Goal: Information Seeking & Learning: Check status

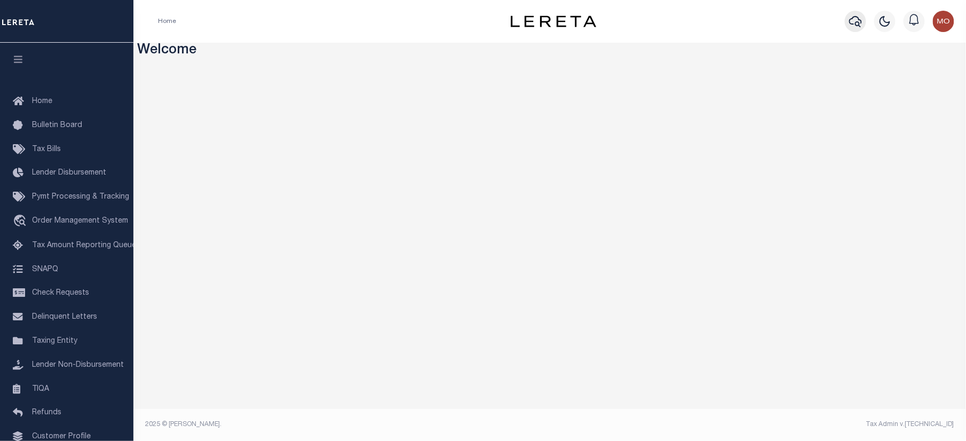
click at [850, 18] on icon "button" at bounding box center [855, 21] width 13 height 13
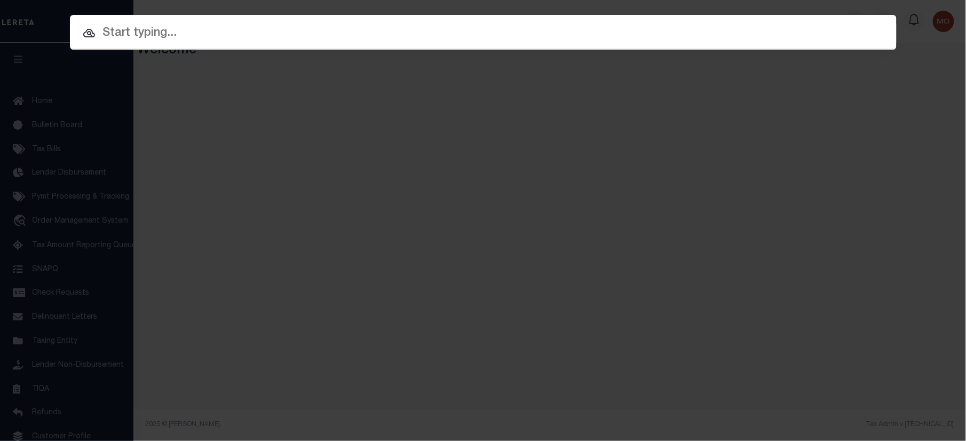
click at [154, 33] on input "text" at bounding box center [483, 33] width 827 height 19
paste input "19786"
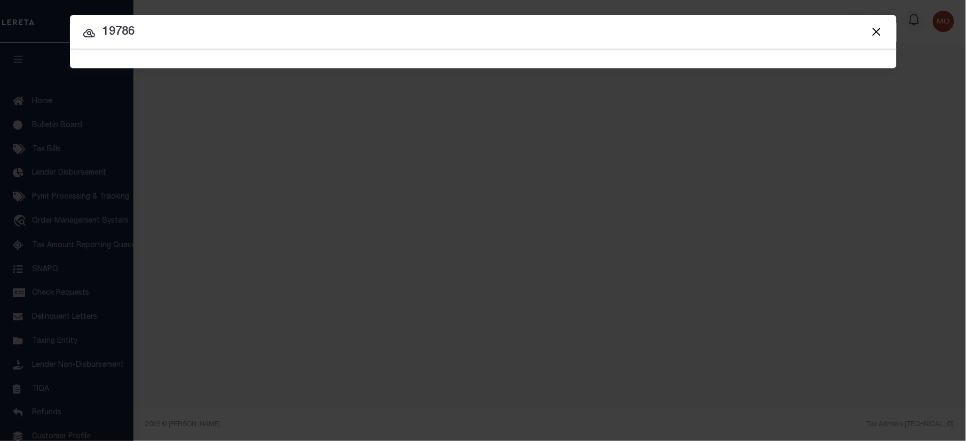
type input "19786"
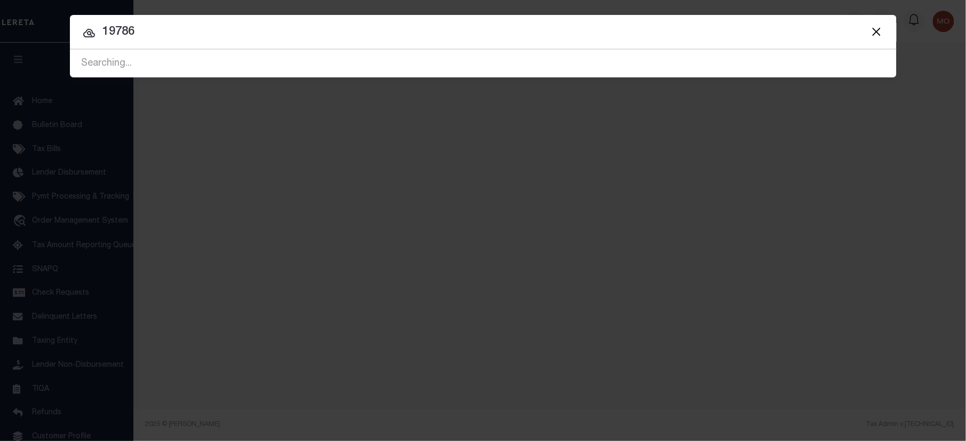
click at [172, 37] on input "19786" at bounding box center [483, 32] width 827 height 19
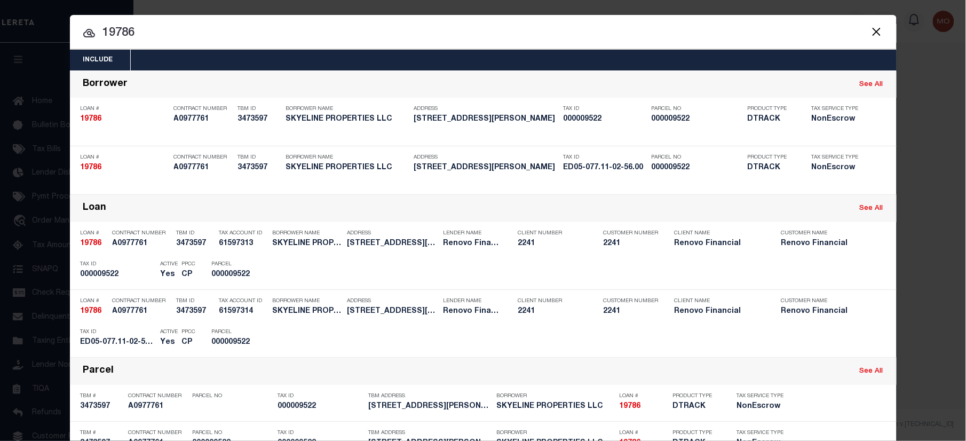
click at [159, 38] on input "19786" at bounding box center [483, 33] width 827 height 19
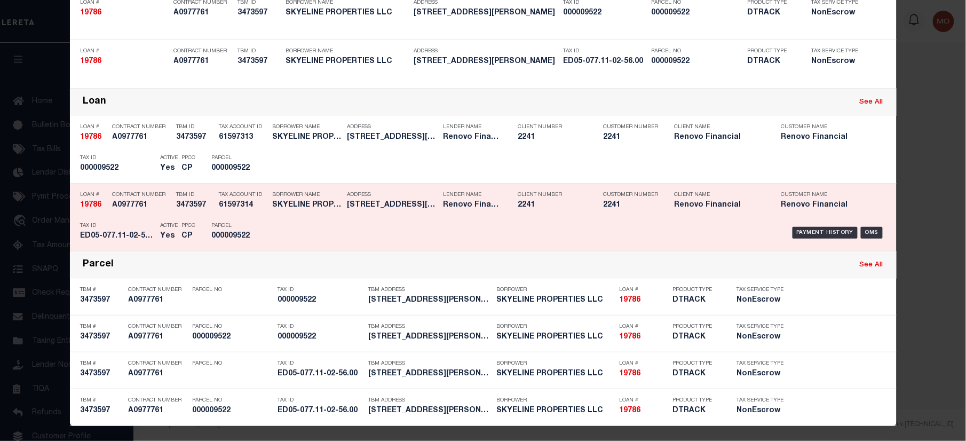
click at [161, 228] on p "Active" at bounding box center [170, 226] width 18 height 6
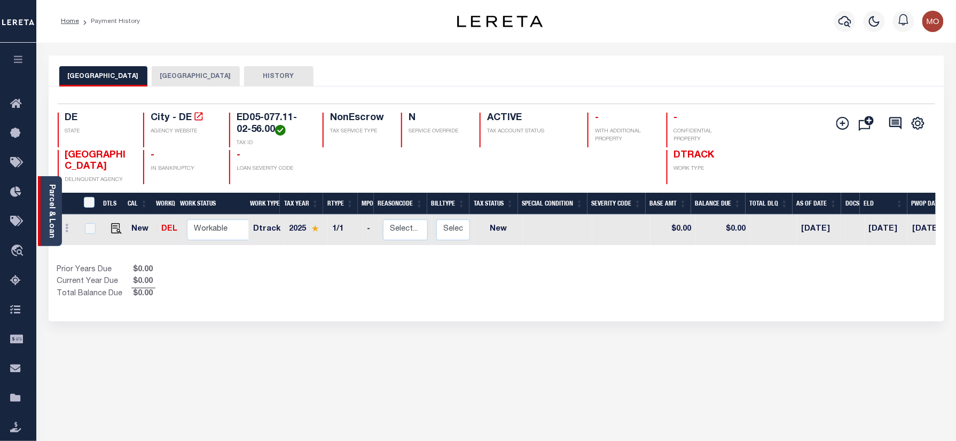
click at [48, 203] on link "Parcel & Loan" at bounding box center [51, 211] width 7 height 54
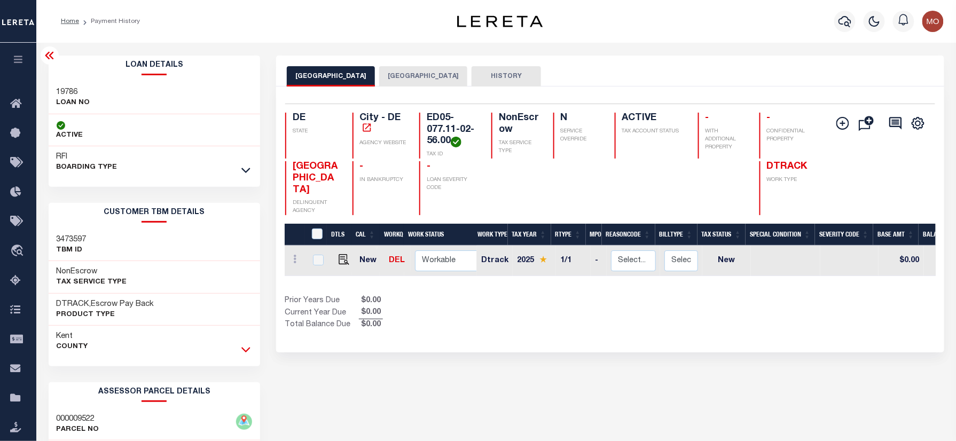
click at [246, 351] on icon at bounding box center [245, 349] width 9 height 11
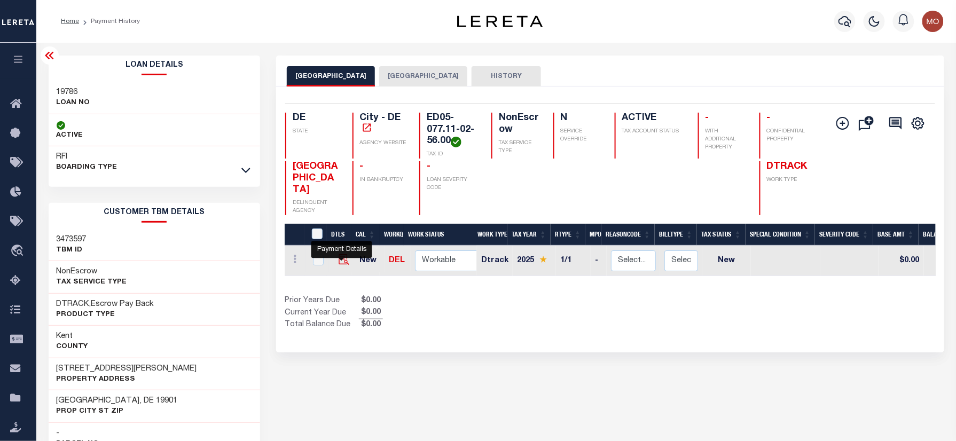
click at [338, 254] on img "" at bounding box center [343, 259] width 11 height 11
checkbox input "true"
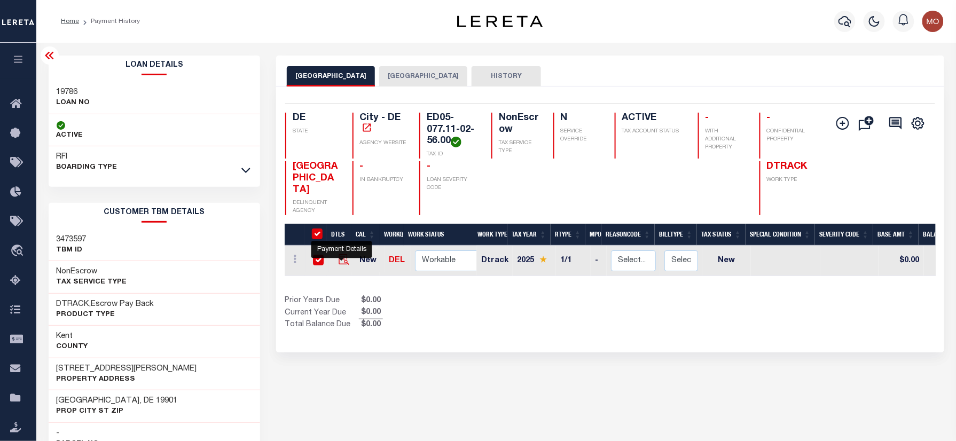
checkbox input "true"
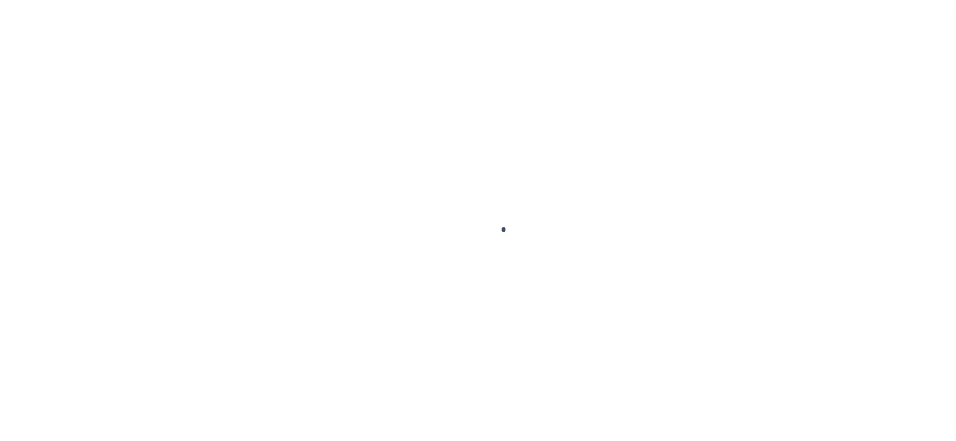
checkbox input "false"
type input "[DATE]"
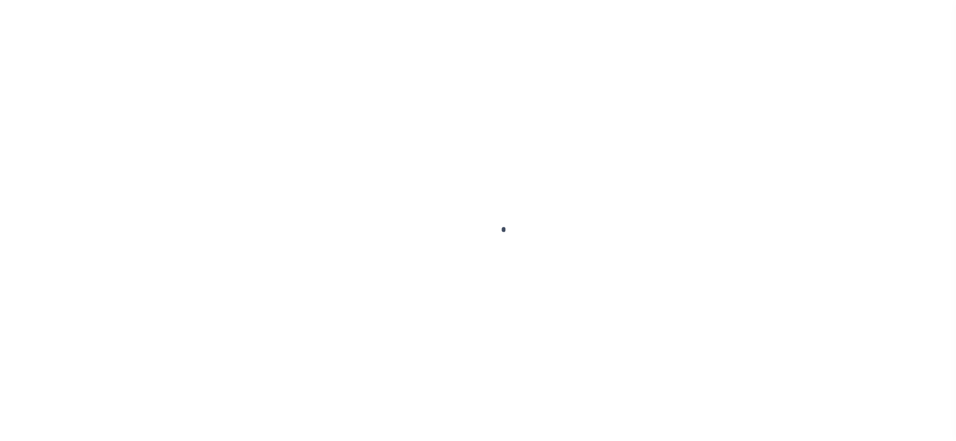
select select "NW2"
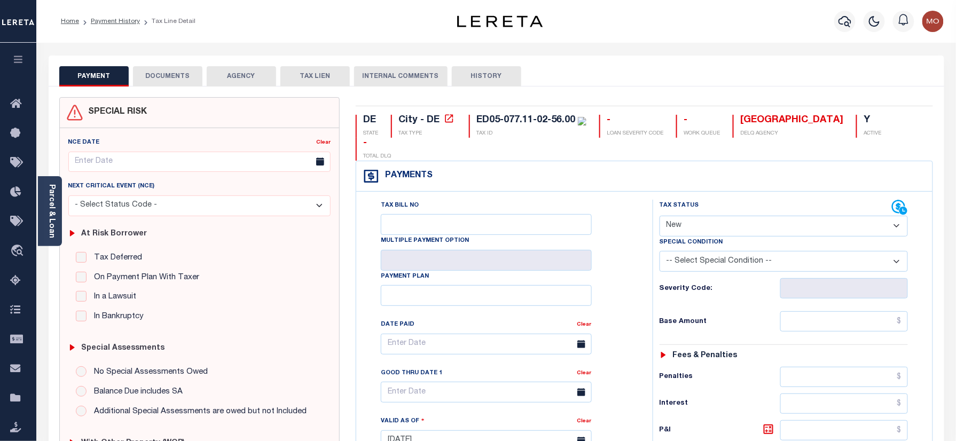
click at [826, 11] on div "Profile Sign out" at bounding box center [887, 21] width 122 height 37
click at [848, 25] on icon "button" at bounding box center [844, 21] width 13 height 13
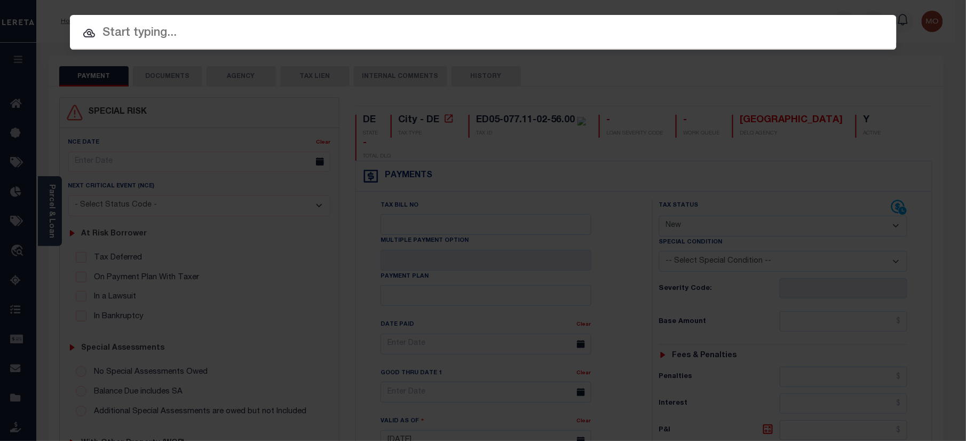
click at [182, 28] on input "text" at bounding box center [483, 33] width 827 height 19
paste input "90000808"
type input "90000808"
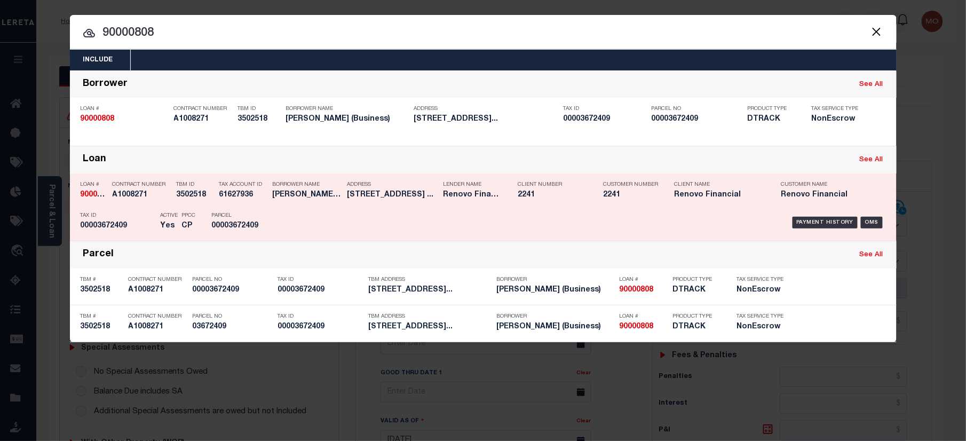
drag, startPoint x: 216, startPoint y: 230, endPoint x: 214, endPoint y: 224, distance: 5.8
click at [214, 224] on h5 "00003672409" at bounding box center [236, 226] width 48 height 9
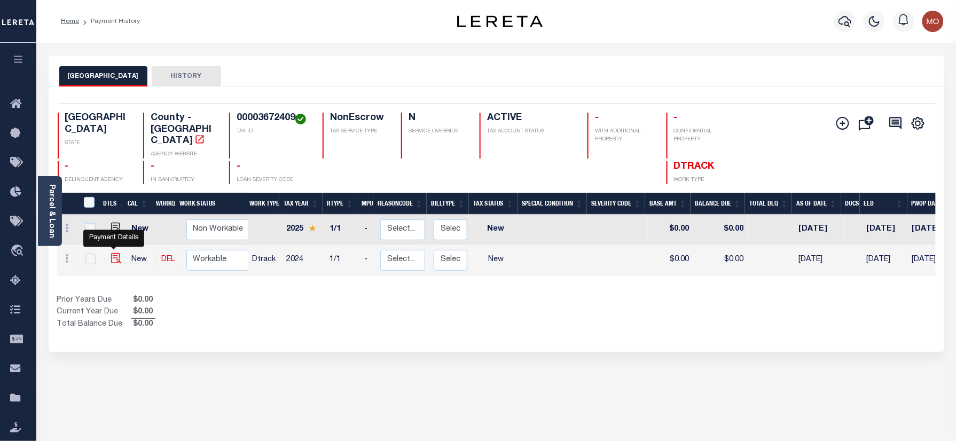
click at [116, 253] on img "" at bounding box center [116, 258] width 11 height 11
checkbox input "true"
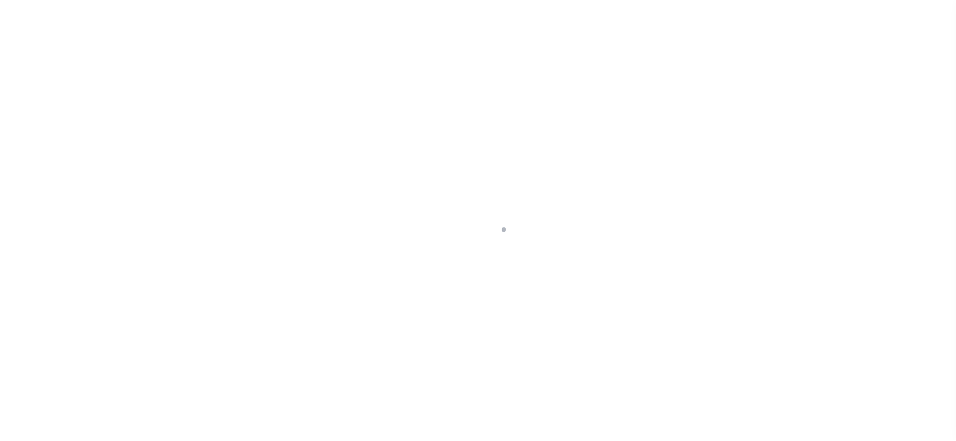
checkbox input "false"
type input "[DATE]"
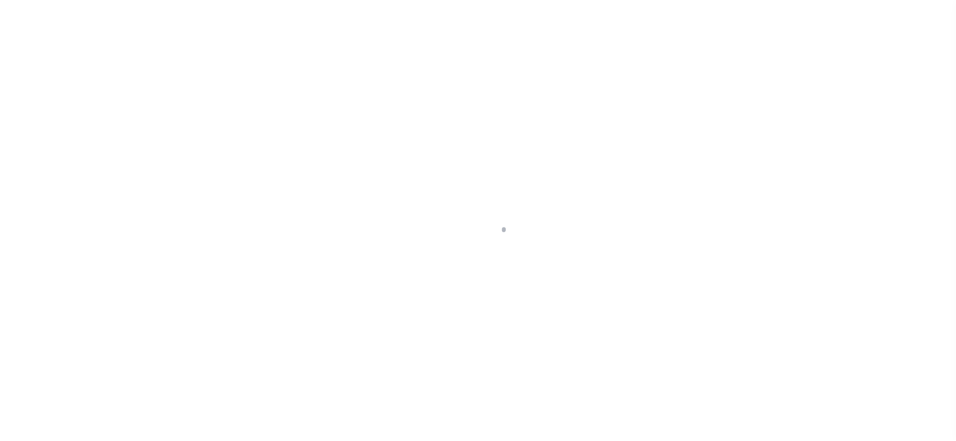
select select "NW2"
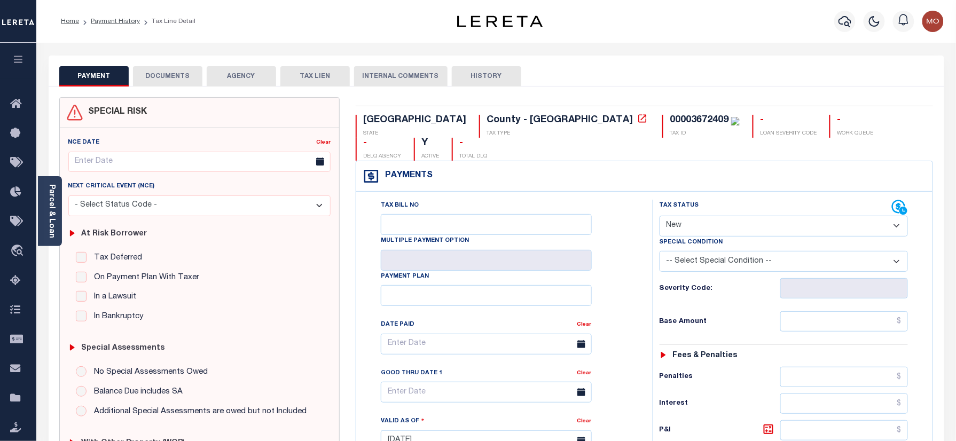
click at [669, 123] on div "00003672409" at bounding box center [698, 120] width 59 height 10
copy div "00003672409"
click at [853, 16] on button "button" at bounding box center [844, 21] width 21 height 21
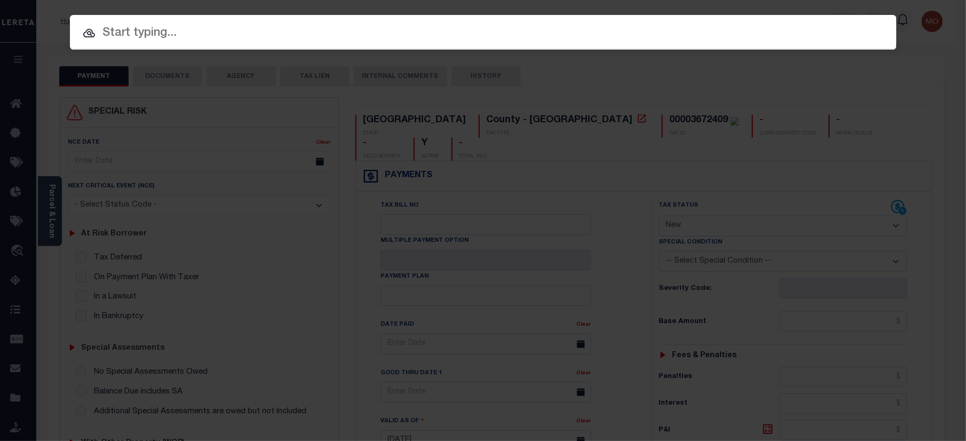
click at [167, 35] on input "text" at bounding box center [483, 33] width 827 height 19
paste input "17465"
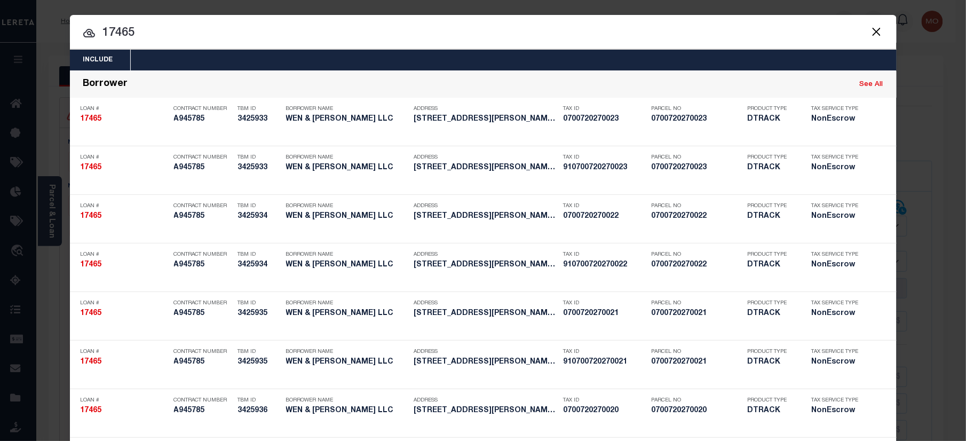
type input "17465"
click at [162, 32] on input "17465" at bounding box center [483, 33] width 827 height 19
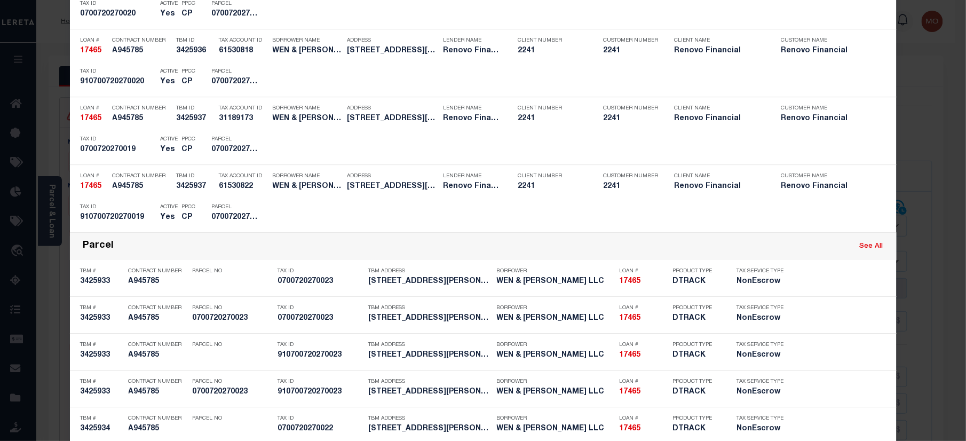
scroll to position [1633, 0]
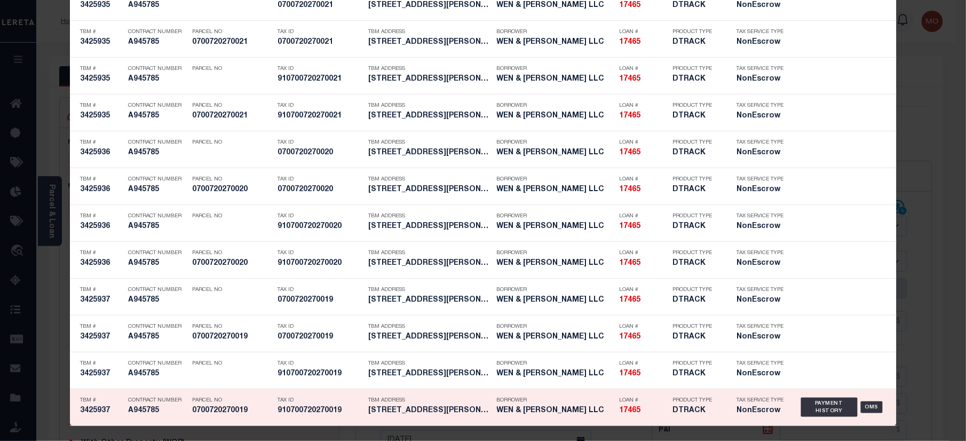
click at [310, 404] on p "Tax ID" at bounding box center [320, 400] width 85 height 6
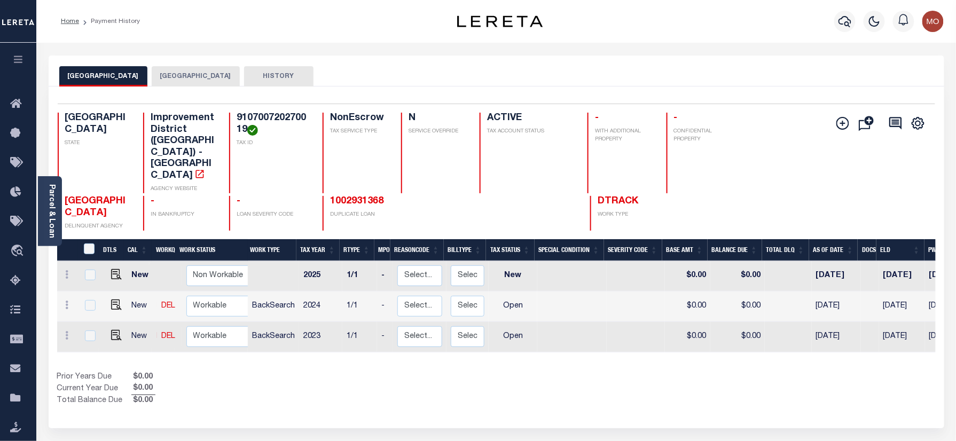
click at [176, 73] on button "[GEOGRAPHIC_DATA]" at bounding box center [196, 76] width 88 height 20
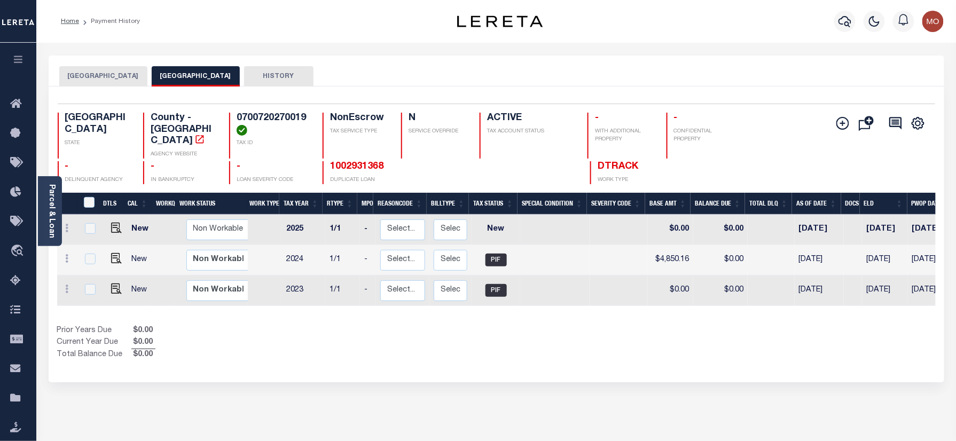
click at [109, 76] on button "[GEOGRAPHIC_DATA]" at bounding box center [103, 76] width 88 height 20
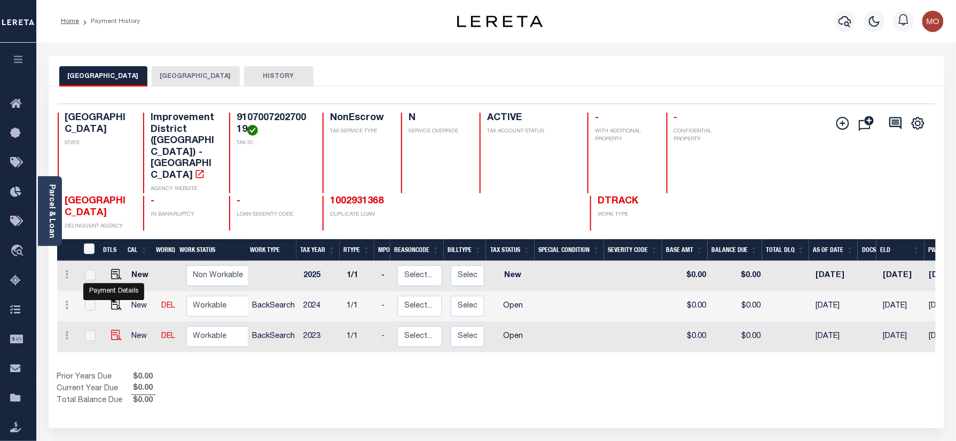
click at [111, 330] on img "" at bounding box center [116, 335] width 11 height 11
checkbox input "true"
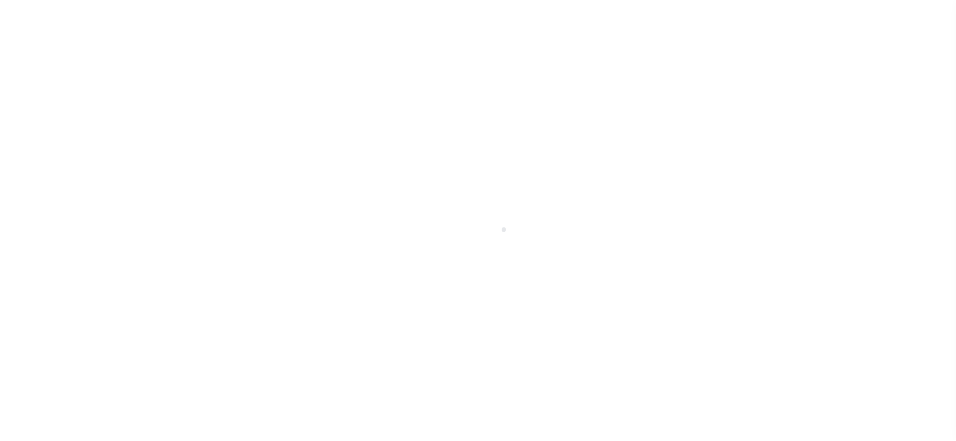
checkbox input "false"
type input "[DATE]"
select select "OP2"
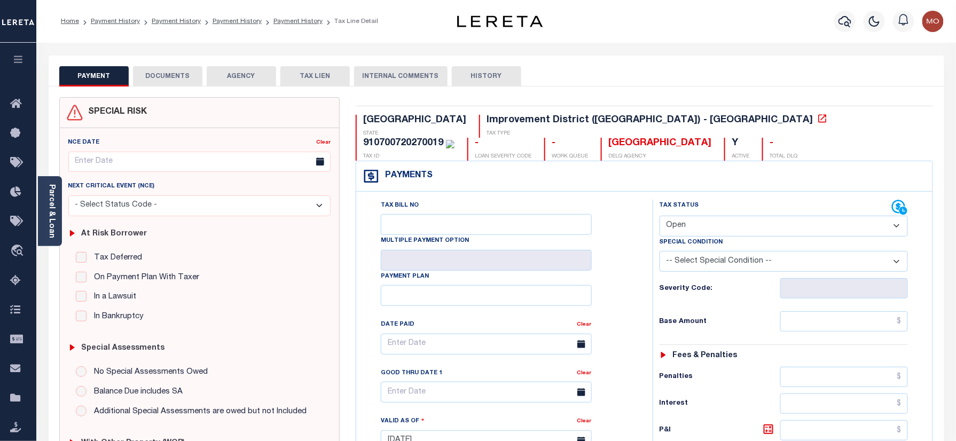
click at [49, 199] on link "Parcel & Loan" at bounding box center [51, 211] width 7 height 54
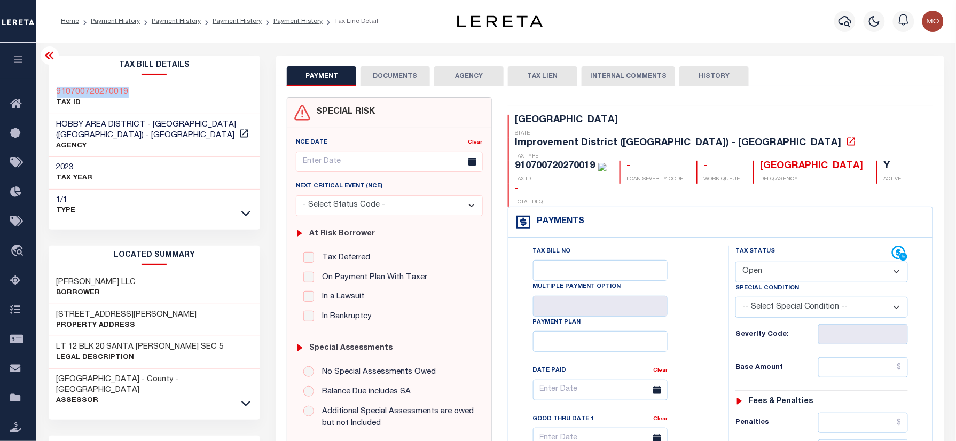
drag, startPoint x: 148, startPoint y: 88, endPoint x: 50, endPoint y: 94, distance: 98.5
click at [50, 94] on div "910700720270019 TAX ID" at bounding box center [155, 98] width 212 height 33
copy h3 "910700720270019"
click at [161, 97] on div "910700720270019 TAX ID" at bounding box center [155, 98] width 212 height 33
drag, startPoint x: 141, startPoint y: 88, endPoint x: 57, endPoint y: 86, distance: 84.9
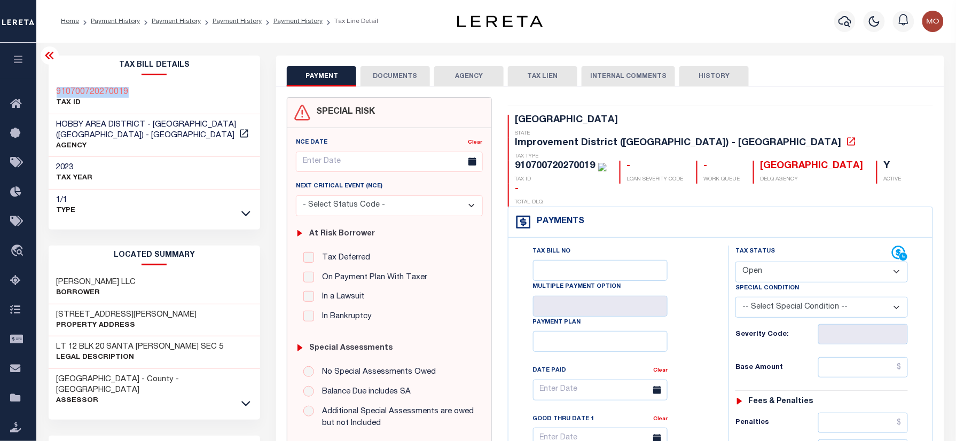
click at [57, 86] on div "910700720270019 TAX ID" at bounding box center [155, 98] width 212 height 33
copy h3 "910700720270019"
click at [227, 24] on link "Payment History" at bounding box center [236, 21] width 49 height 6
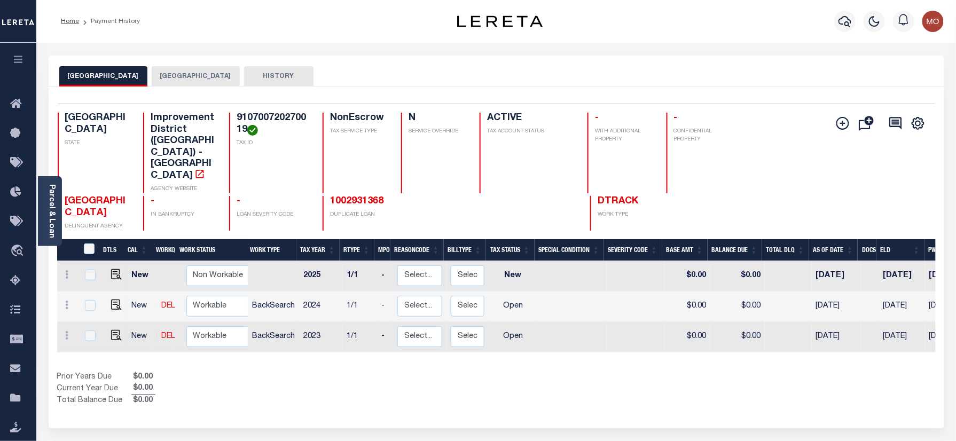
click at [204, 79] on button "HARRIS COUNTY" at bounding box center [196, 76] width 88 height 20
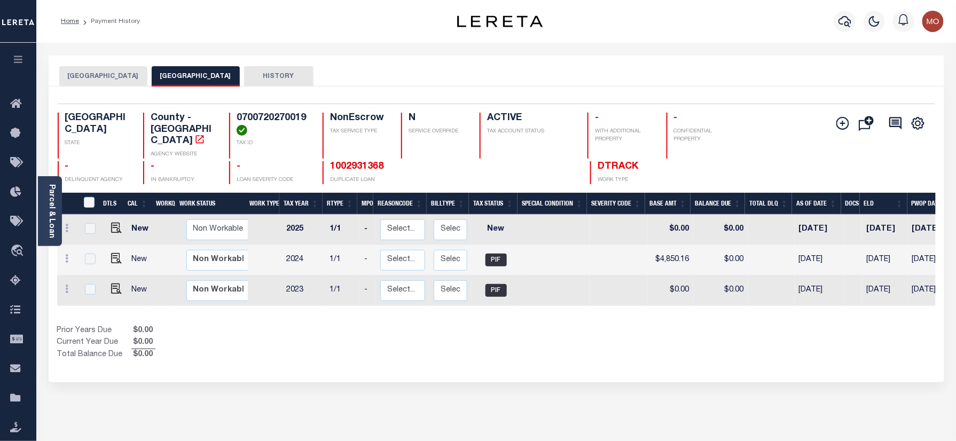
click at [262, 113] on h4 "0700720270019" at bounding box center [273, 124] width 73 height 23
copy h4 "0700720270019"
click at [312, 340] on div "Prior Years Due $0.00 Current Year Due $0.00 Total Balance Due $0.00" at bounding box center [276, 343] width 439 height 36
click at [86, 80] on button "HOBBY AREA DISTRICT" at bounding box center [103, 76] width 88 height 20
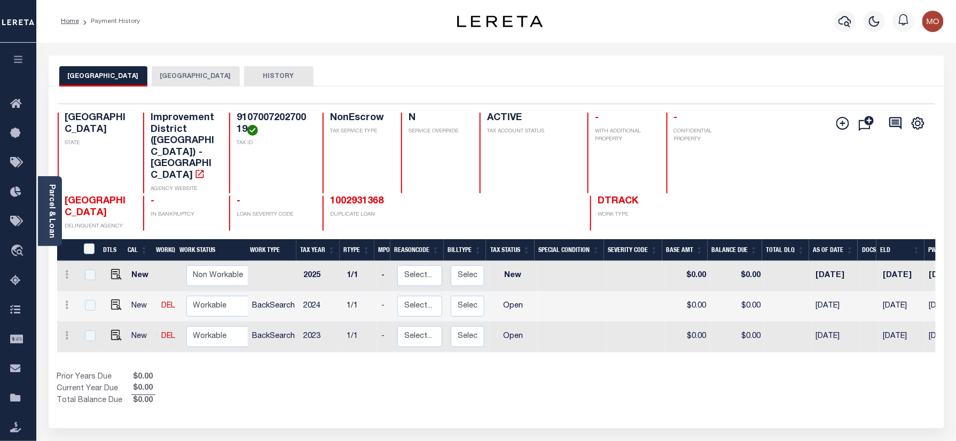
click at [108, 147] on div "TX STATE" at bounding box center [94, 153] width 73 height 81
click at [844, 25] on icon "button" at bounding box center [844, 21] width 13 height 11
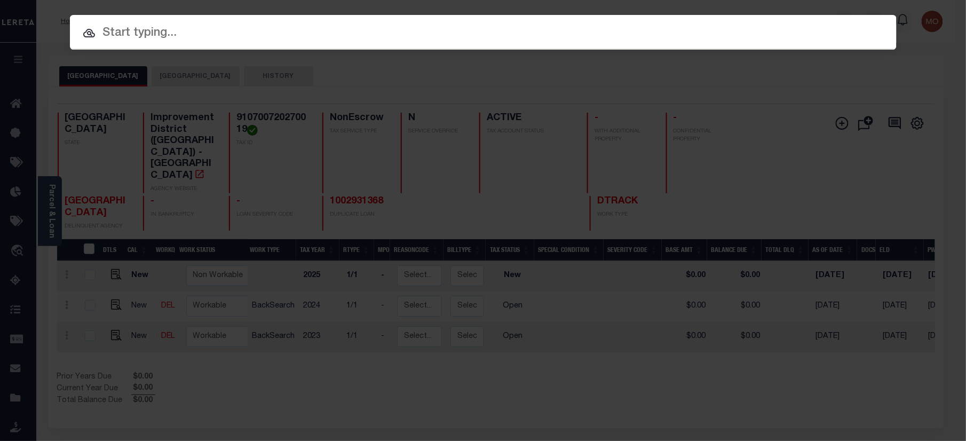
click at [199, 33] on input "text" at bounding box center [483, 33] width 827 height 19
paste input "11165"
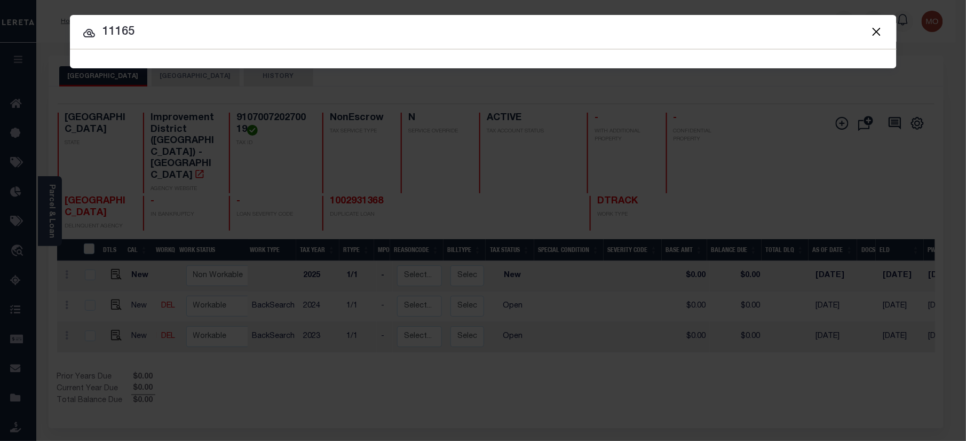
type input "11165"
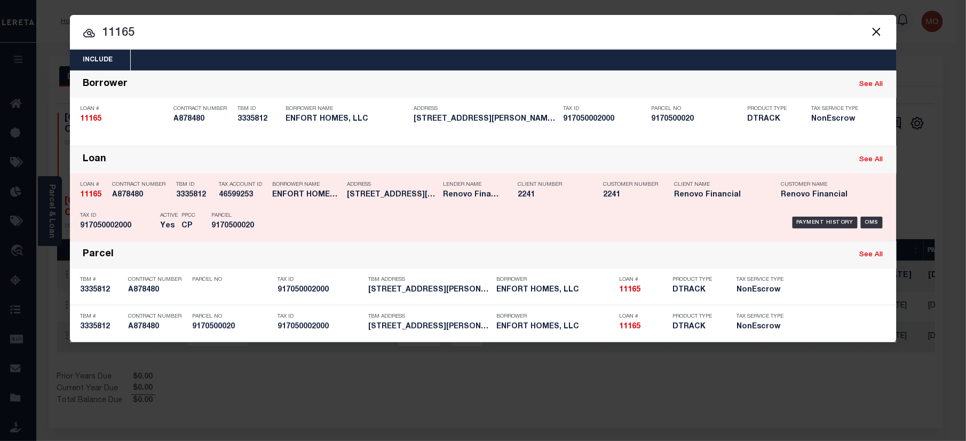
click at [137, 223] on h5 "917050002000" at bounding box center [118, 226] width 75 height 9
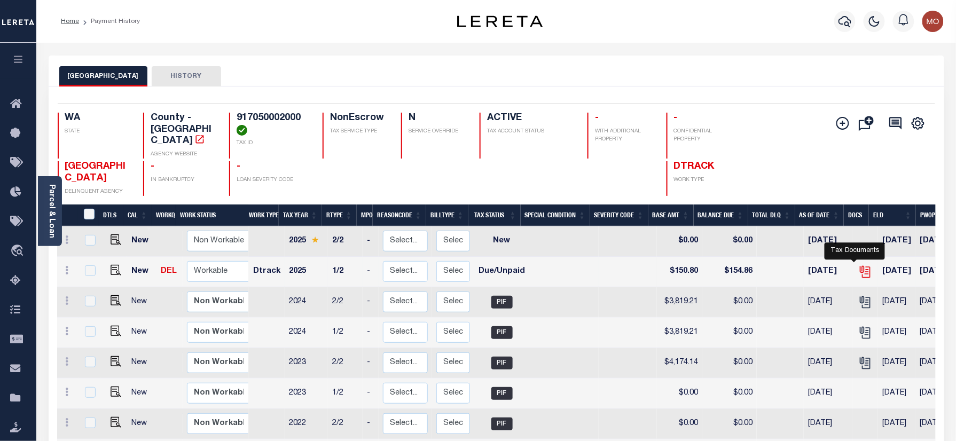
click at [860, 265] on icon "" at bounding box center [864, 269] width 9 height 9
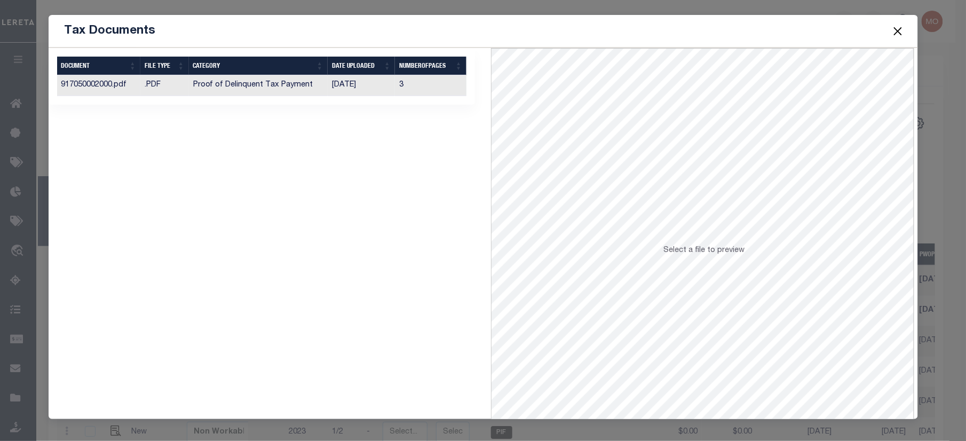
click at [316, 94] on td "Proof of Delinquent Tax Payment" at bounding box center [258, 85] width 139 height 21
click at [896, 27] on button "Close" at bounding box center [898, 31] width 14 height 14
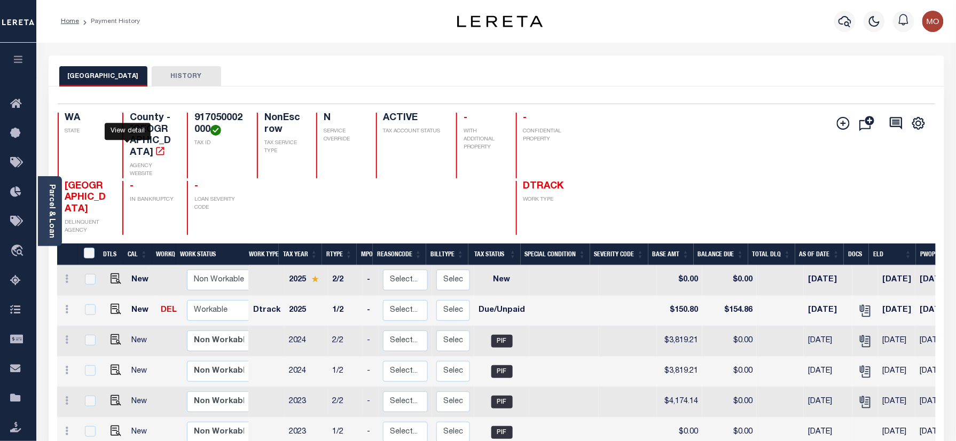
click at [156, 147] on icon "" at bounding box center [160, 151] width 8 height 8
drag, startPoint x: 199, startPoint y: 131, endPoint x: 171, endPoint y: 113, distance: 32.9
click at [187, 113] on div "917050002000 TAX ID" at bounding box center [215, 146] width 57 height 66
drag, startPoint x: 171, startPoint y: 113, endPoint x: 205, endPoint y: 139, distance: 42.6
click at [205, 139] on div "917050002000 TAX ID" at bounding box center [215, 146] width 57 height 66
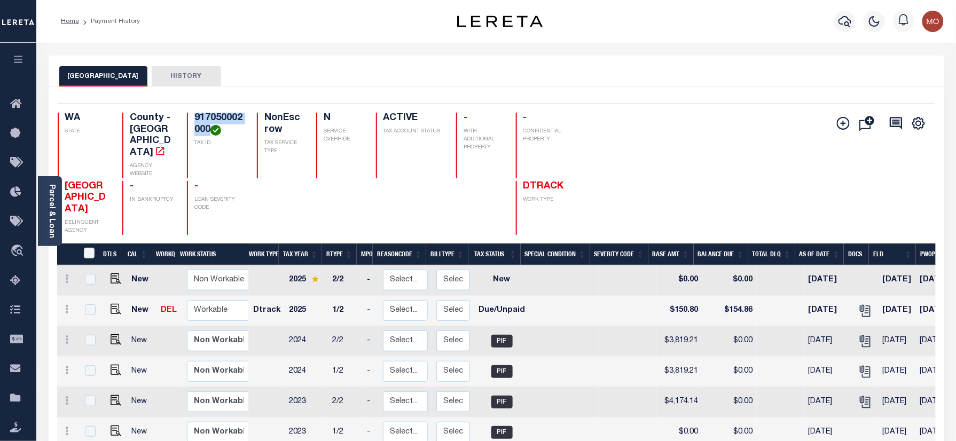
drag, startPoint x: 201, startPoint y: 129, endPoint x: 171, endPoint y: 109, distance: 36.3
click at [171, 109] on div "Selected 8 Results 1 Items per page 25 50 100 WA STATE County - WA AGENCY WEBSI…" at bounding box center [496, 169] width 894 height 131
copy h4 "917050002000"
